Goal: Task Accomplishment & Management: Use online tool/utility

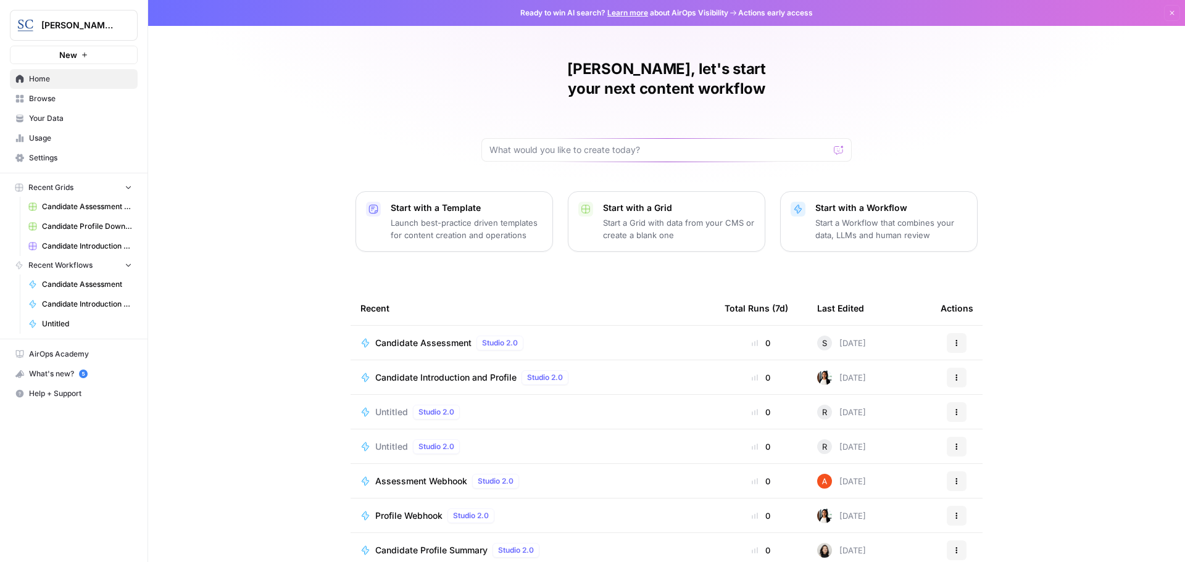
click at [429, 337] on span "Candidate Assessment" at bounding box center [423, 343] width 96 height 12
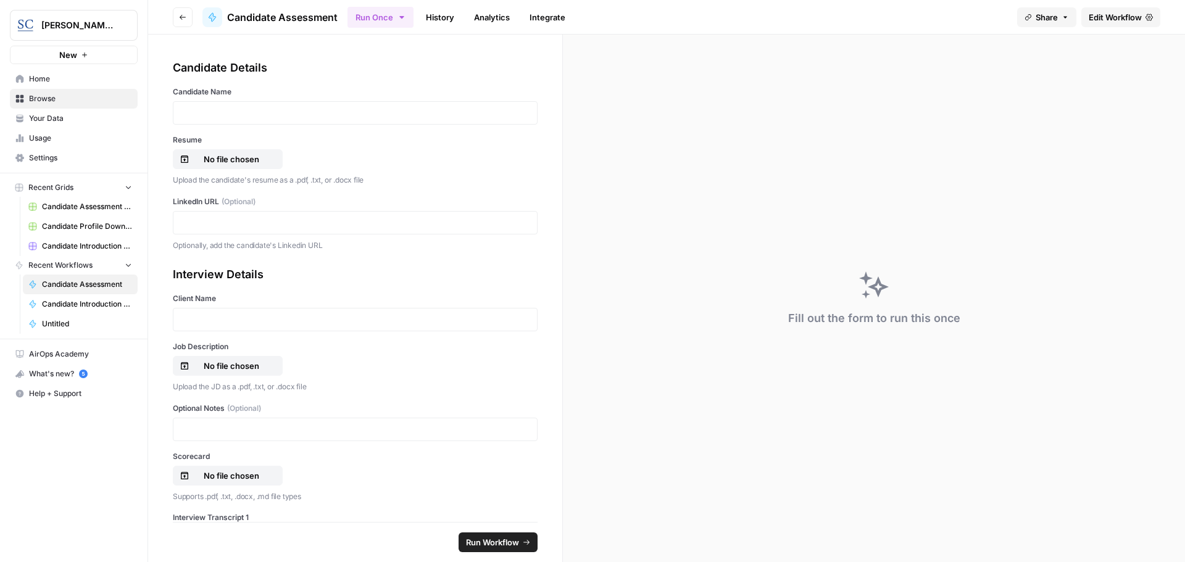
click at [227, 104] on div at bounding box center [355, 112] width 365 height 23
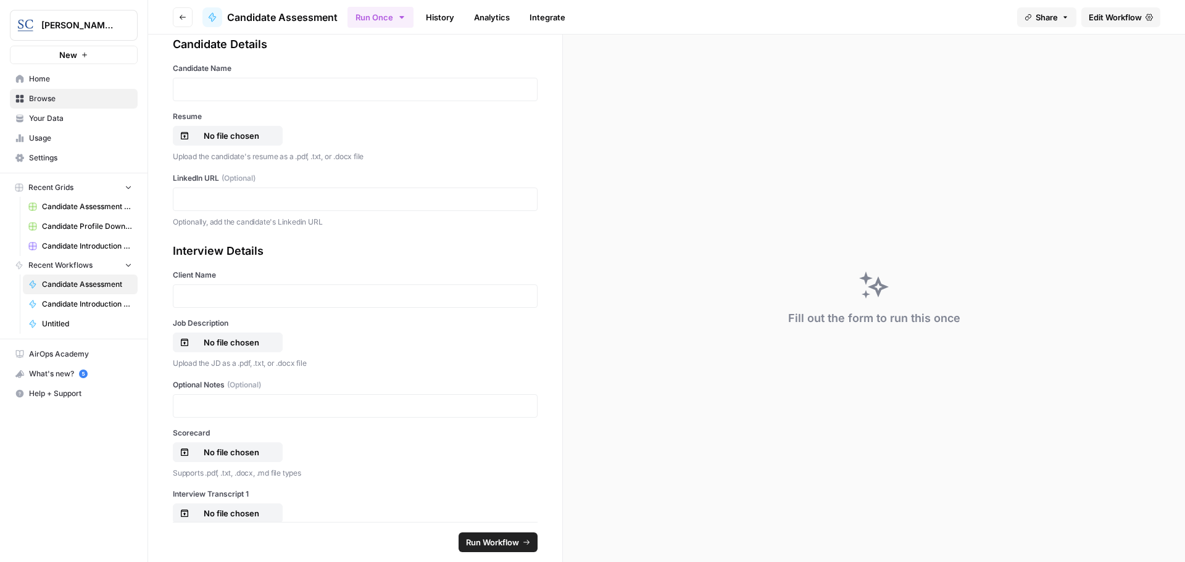
scroll to position [62, 0]
